Goal: Check status

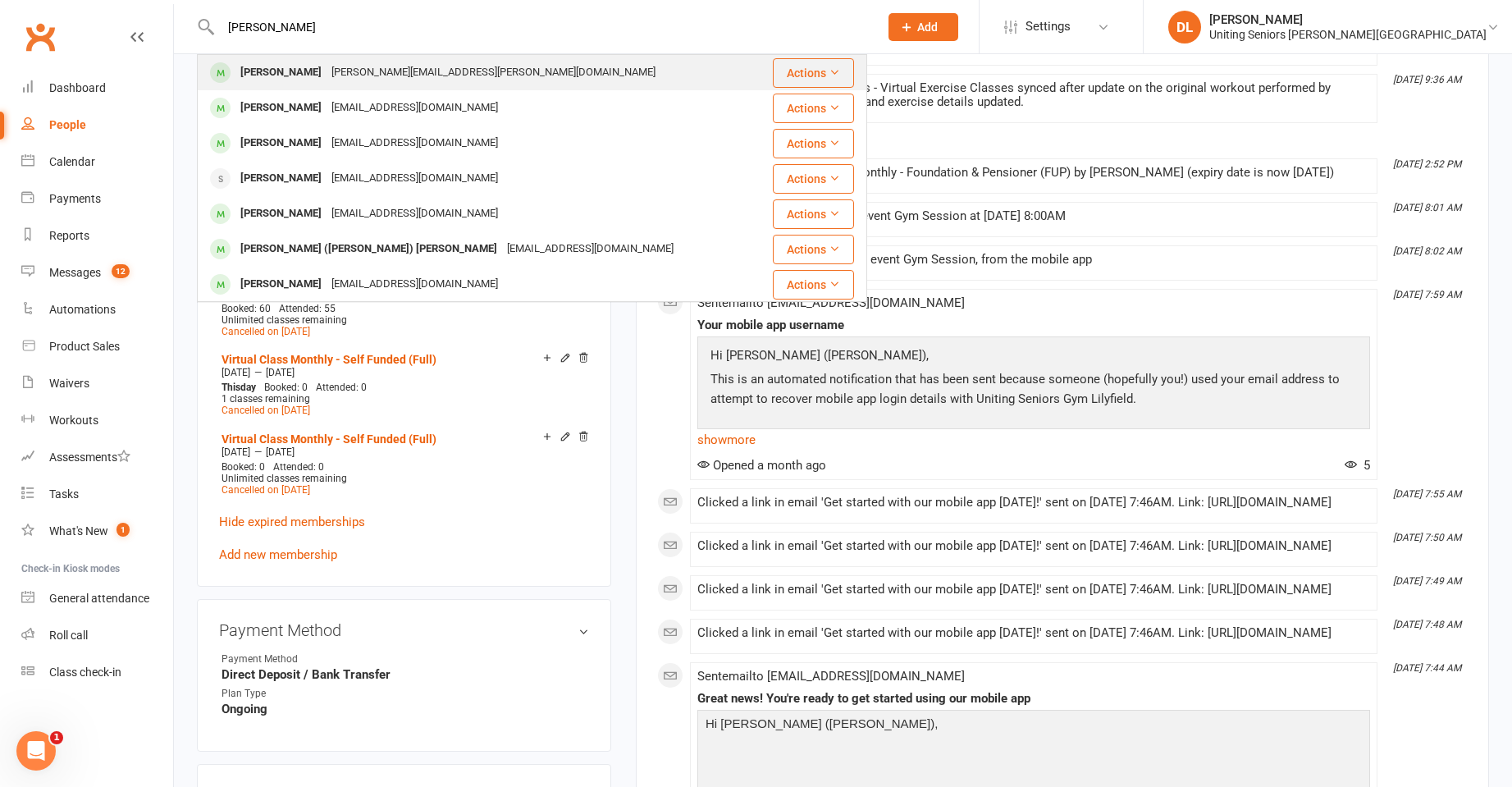
type input "jackie kelly"
click at [385, 81] on div "jackie.kelly@yahoo.com.au" at bounding box center [493, 72] width 334 height 24
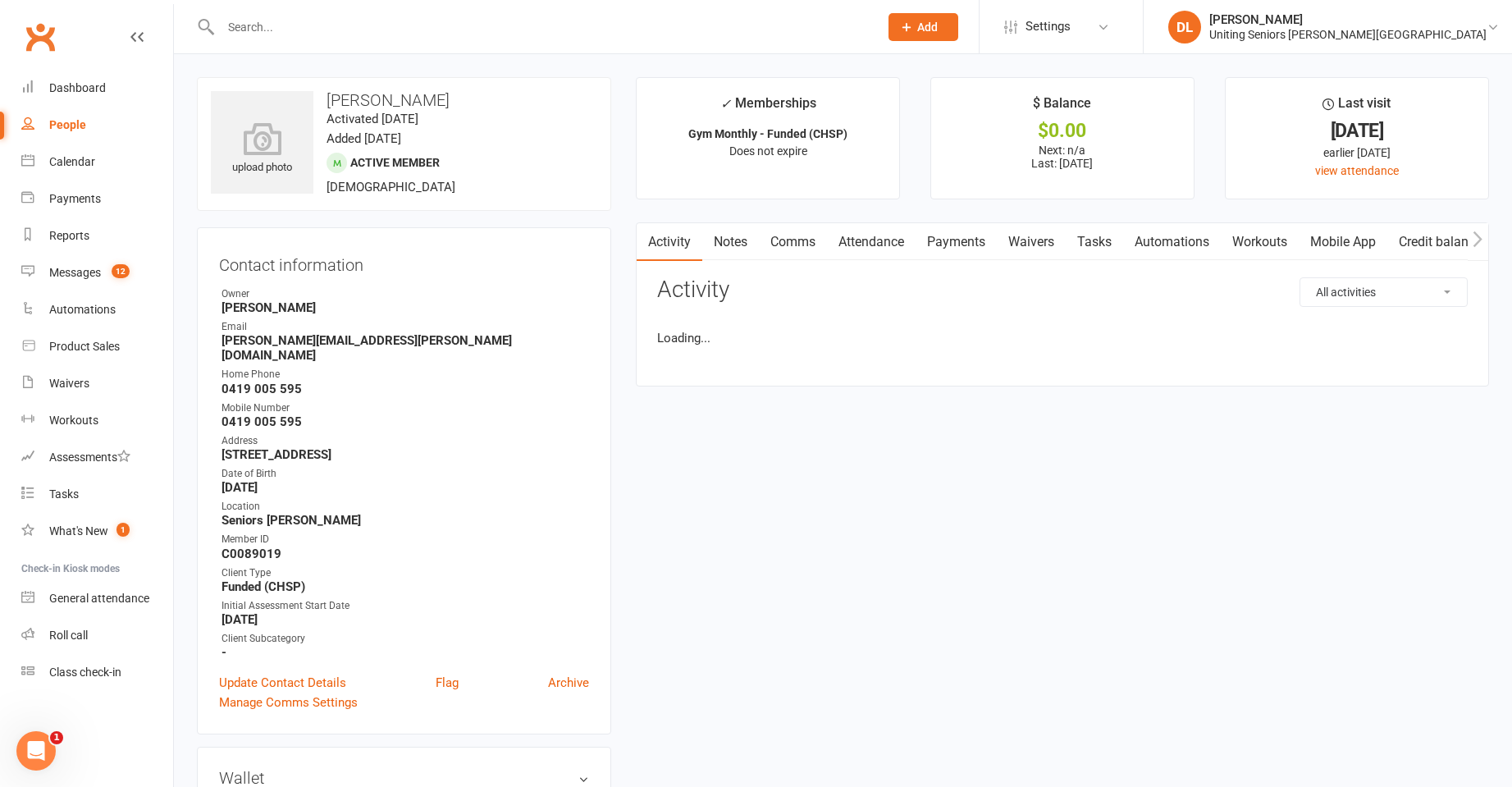
click at [873, 238] on link "Attendance" at bounding box center [871, 242] width 89 height 38
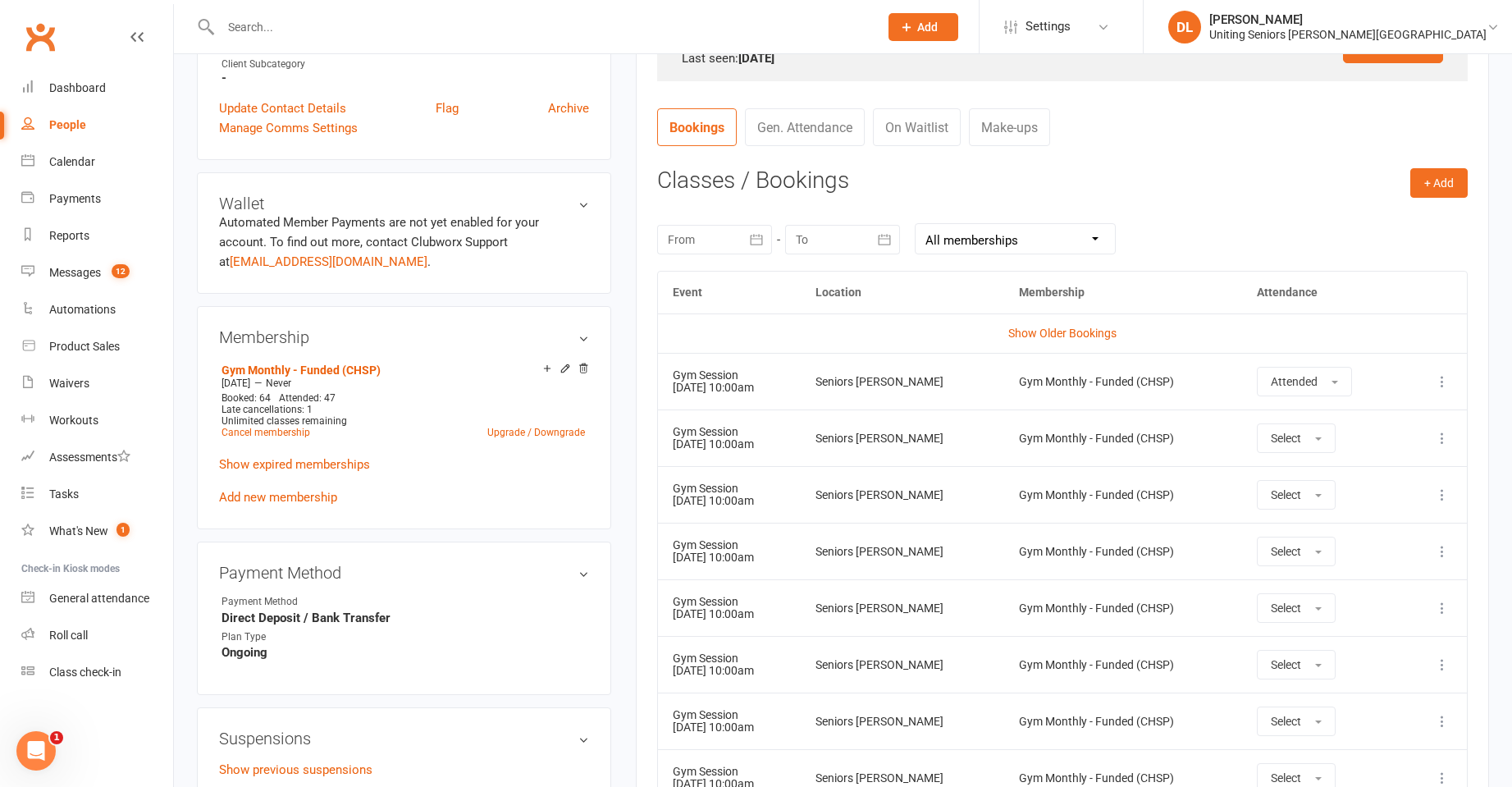
scroll to position [739, 0]
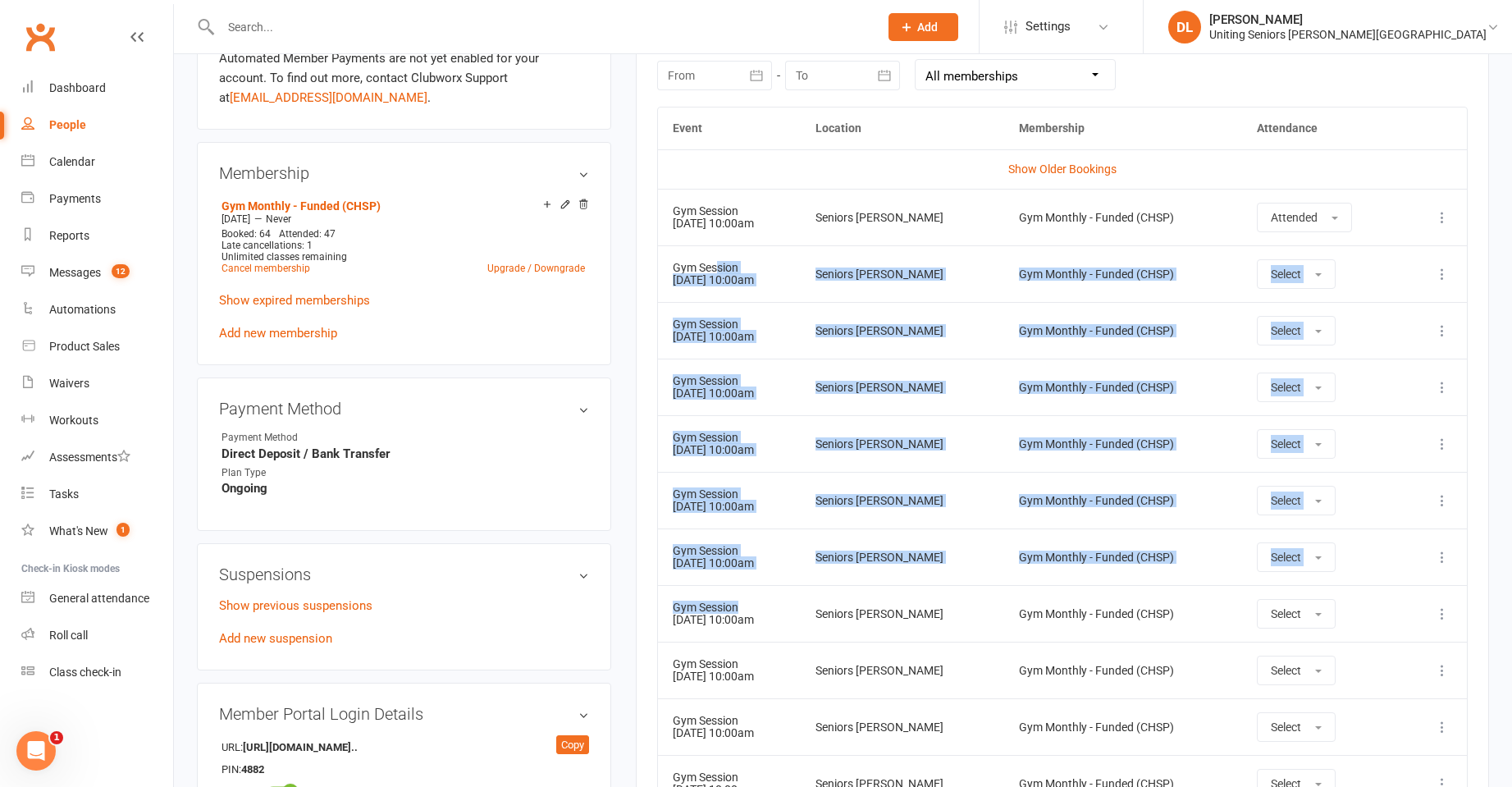
drag, startPoint x: 722, startPoint y: 296, endPoint x: 857, endPoint y: 604, distance: 336.3
click at [801, 617] on tbody "Show Older Bookings Gym Session 17 Sep 2025 10:00am Seniors Gym Lilyfield Gym M…" at bounding box center [1062, 537] width 809 height 776
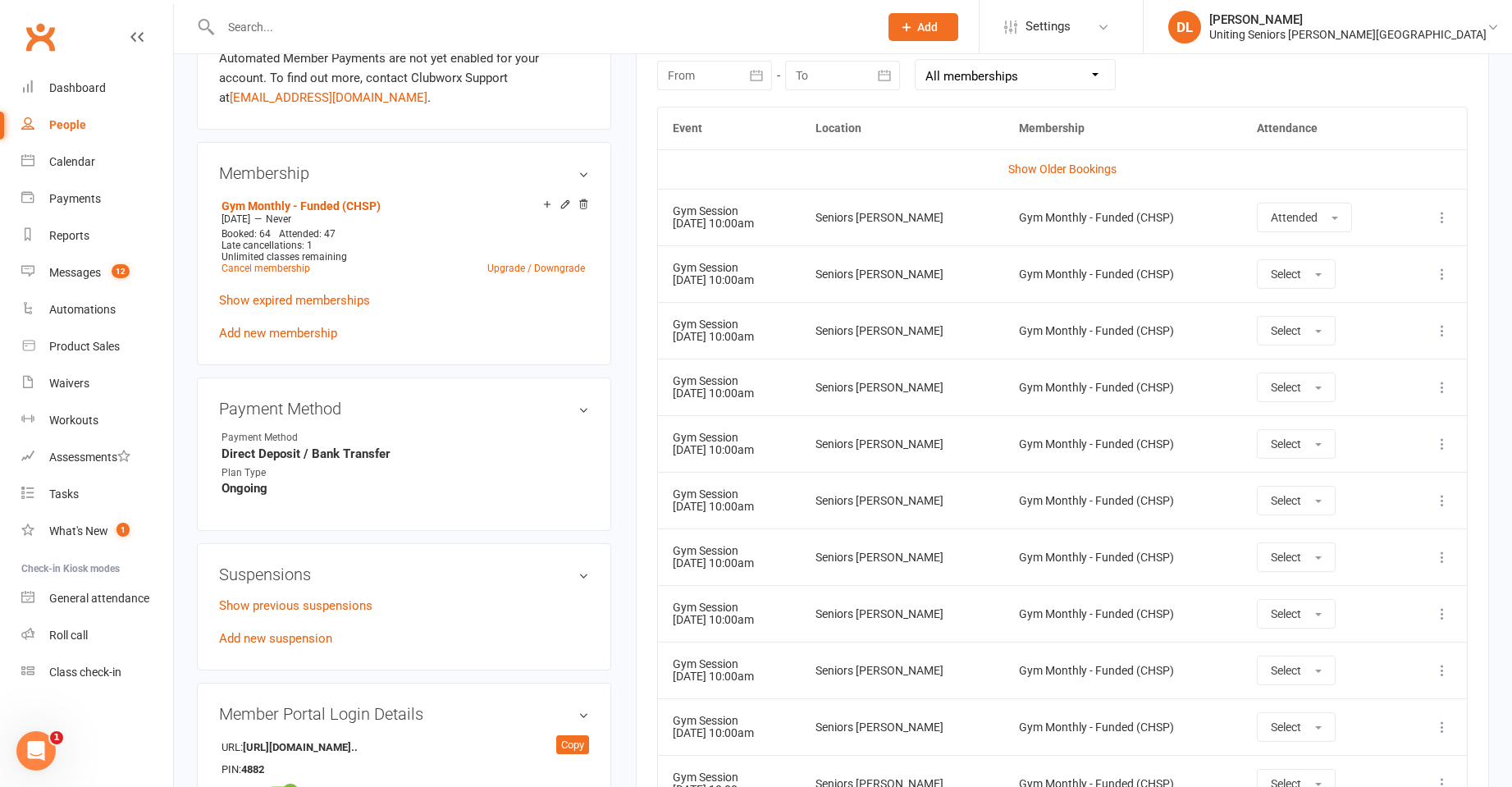
click at [857, 603] on td "Seniors [PERSON_NAME]" at bounding box center [903, 614] width 203 height 57
drag, startPoint x: 661, startPoint y: 383, endPoint x: 774, endPoint y: 398, distance: 114.0
click at [774, 398] on td "Gym Session 24 Sep 2025 10:00am" at bounding box center [729, 387] width 143 height 57
click at [776, 398] on td "Gym Session 24 Sep 2025 10:00am" at bounding box center [729, 387] width 143 height 57
click at [702, 439] on div "Gym Session" at bounding box center [729, 438] width 113 height 12
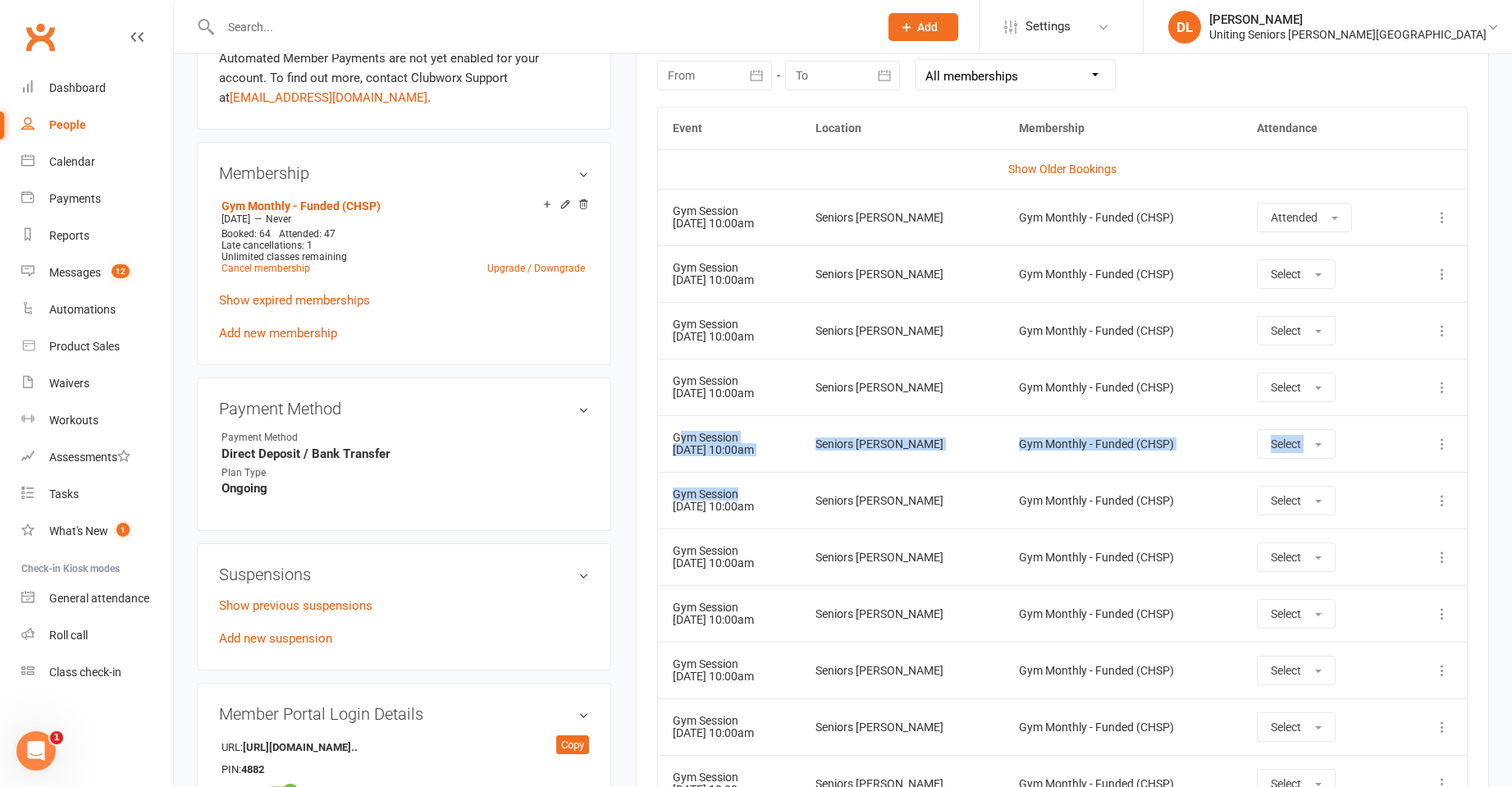
drag, startPoint x: 679, startPoint y: 433, endPoint x: 828, endPoint y: 484, distance: 157.5
click at [833, 486] on tbody "Show Older Bookings Gym Session 17 Sep 2025 10:00am Seniors Gym Lilyfield Gym M…" at bounding box center [1062, 537] width 809 height 776
click at [797, 460] on td "Gym Session 01 Oct 2025 10:00am" at bounding box center [729, 444] width 143 height 57
drag, startPoint x: 666, startPoint y: 489, endPoint x: 787, endPoint y: 507, distance: 122.3
click at [787, 507] on td "Gym Session 02 Oct 2025 10:00am" at bounding box center [729, 500] width 143 height 57
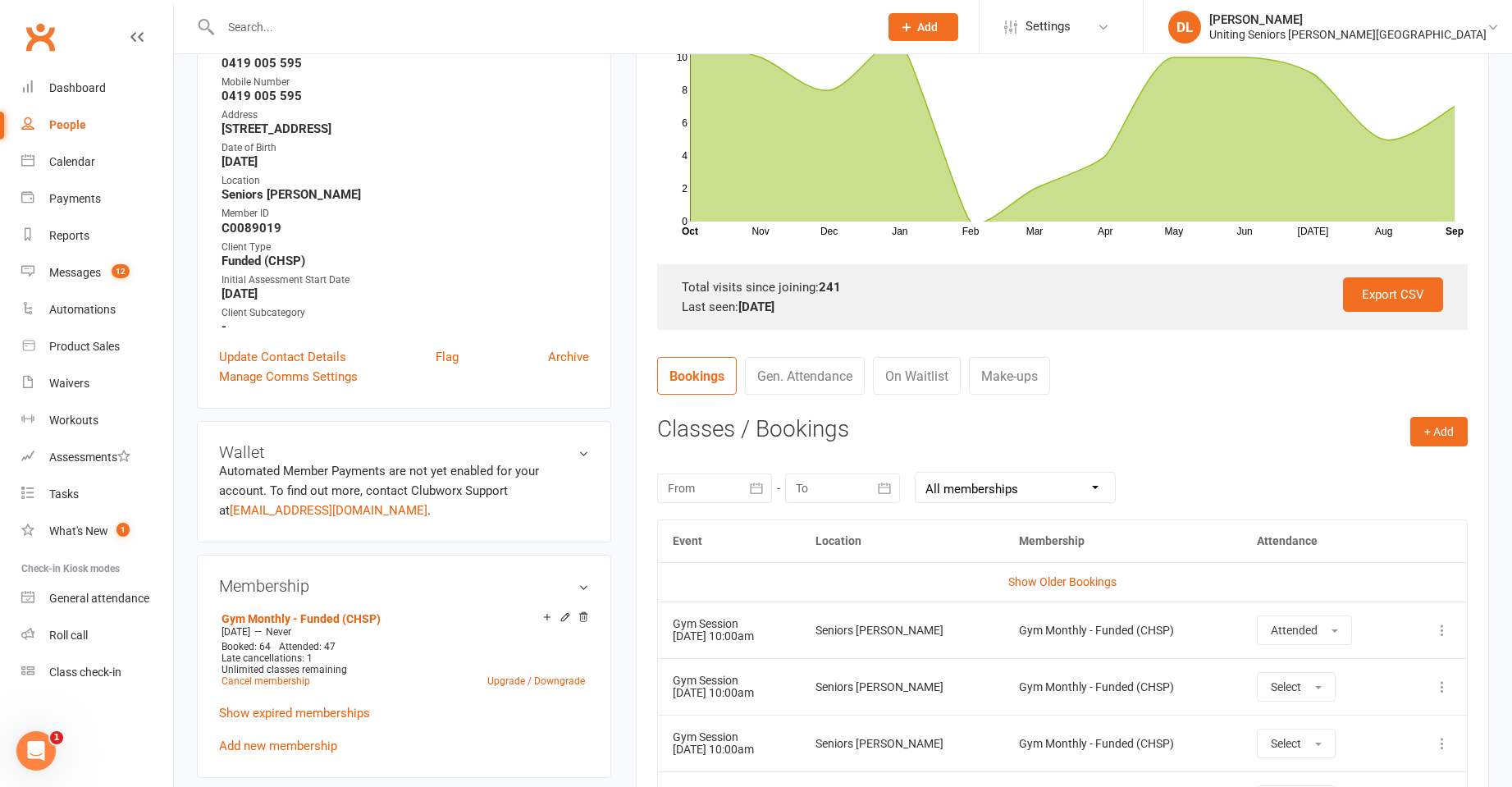
scroll to position [0, 0]
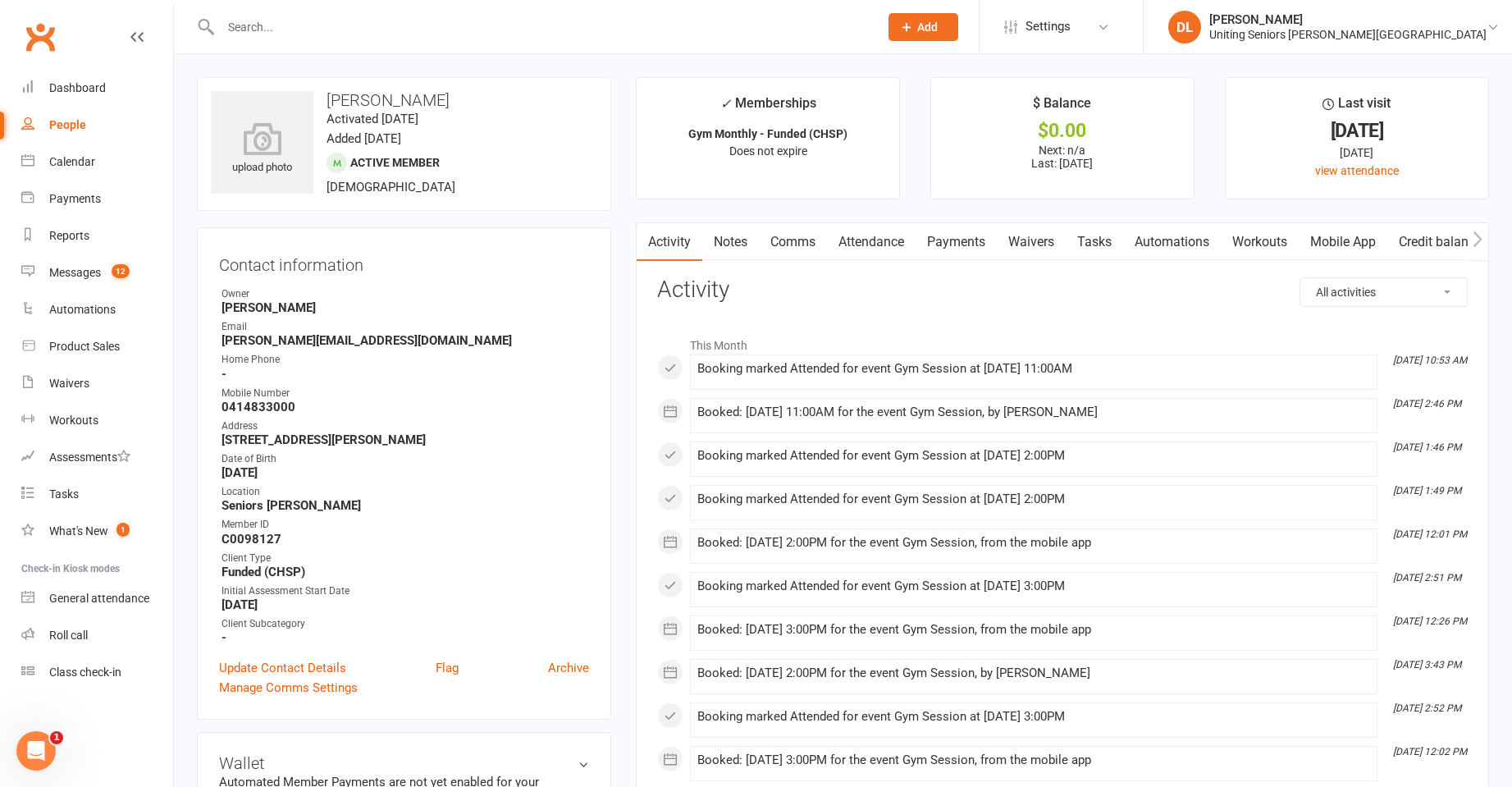
click at [359, 28] on input "text" at bounding box center [541, 27] width 652 height 23
click at [359, 27] on input "text" at bounding box center [541, 27] width 652 height 23
